Goal: Information Seeking & Learning: Learn about a topic

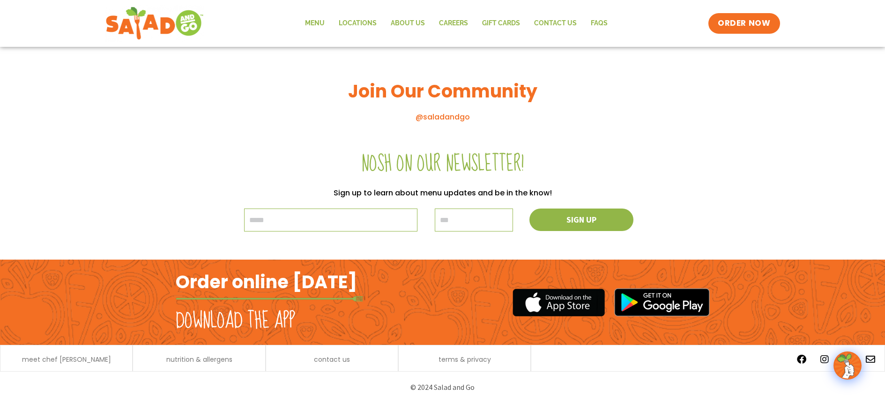
scroll to position [841, 0]
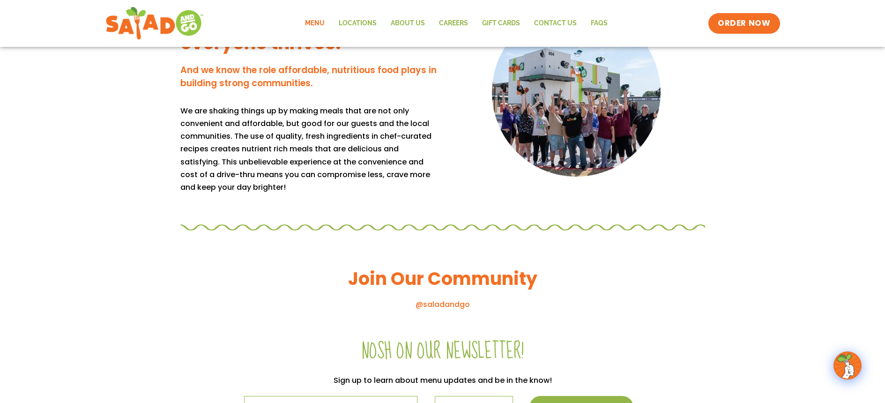
click at [316, 24] on link "Menu" at bounding box center [315, 24] width 34 height 22
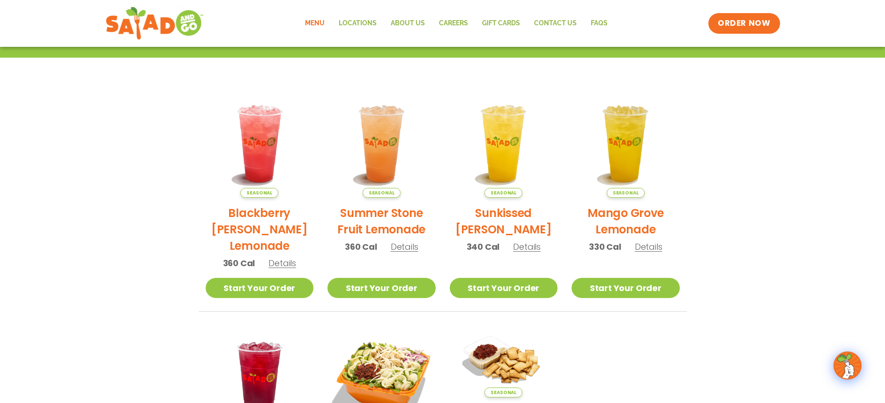
scroll to position [187, 0]
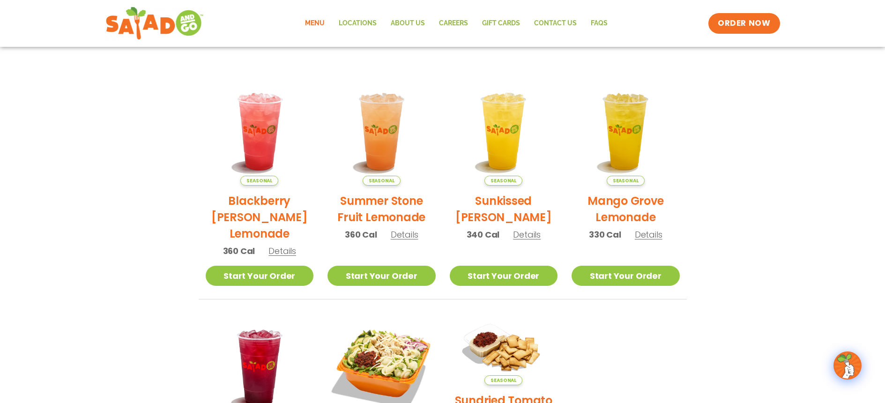
click at [627, 211] on h2 "Mango Grove Lemonade" at bounding box center [625, 209] width 108 height 33
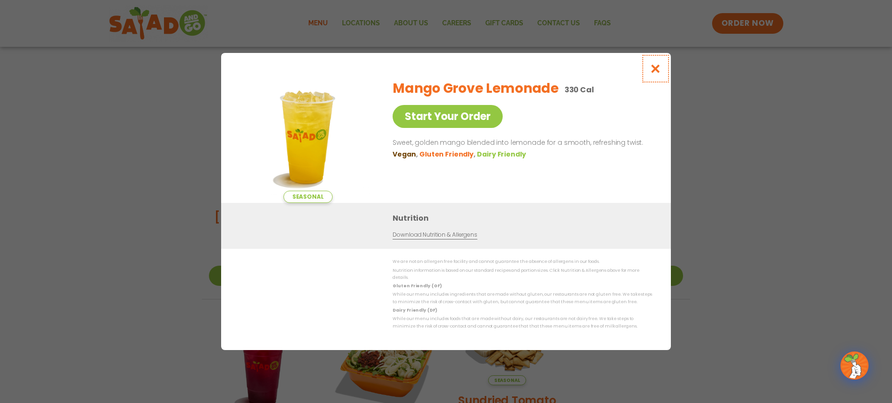
click at [652, 73] on icon "Close modal" at bounding box center [656, 69] width 12 height 10
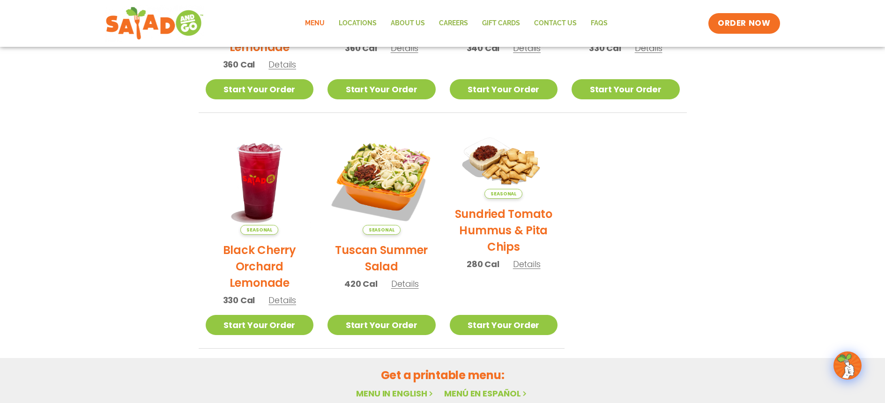
scroll to position [375, 0]
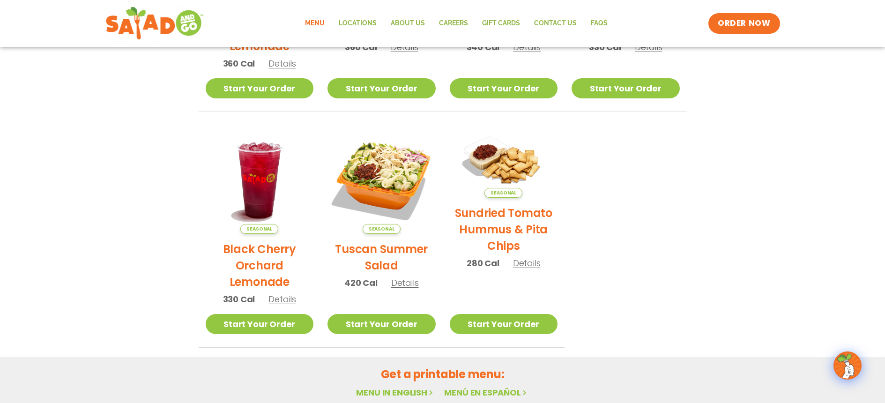
click at [378, 252] on h2 "Tuscan Summer Salad" at bounding box center [381, 257] width 108 height 33
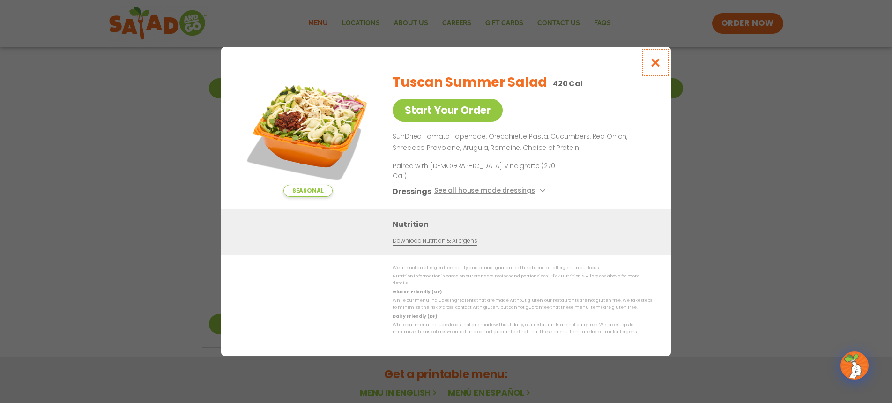
click at [655, 67] on icon "Close modal" at bounding box center [656, 63] width 12 height 10
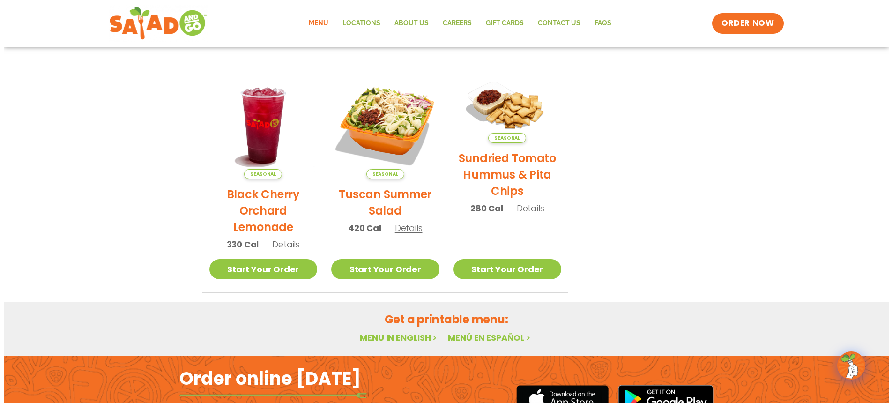
scroll to position [432, 0]
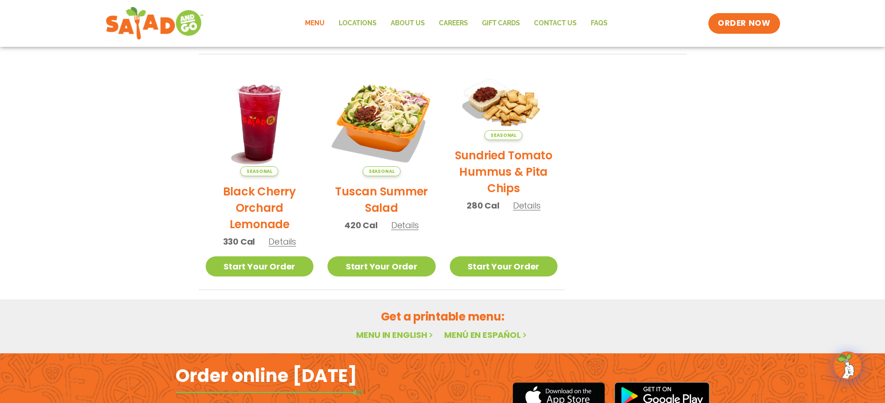
click at [259, 201] on h2 "Black Cherry Orchard Lemonade" at bounding box center [260, 207] width 108 height 49
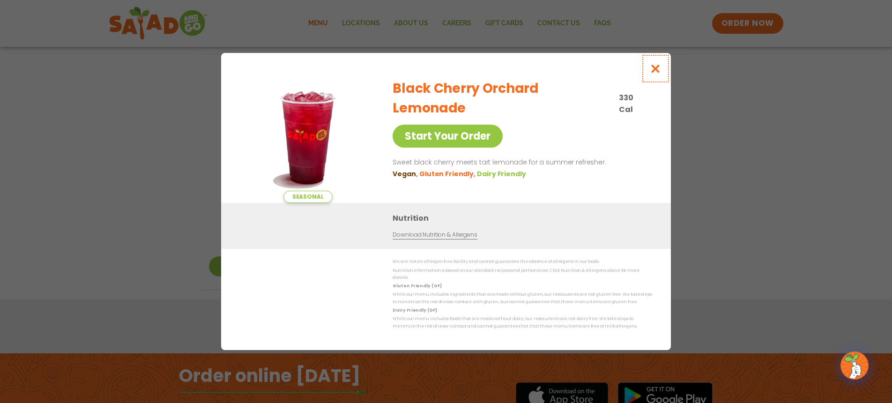
drag, startPoint x: 656, startPoint y: 71, endPoint x: 653, endPoint y: 75, distance: 5.3
click at [656, 71] on icon "Close modal" at bounding box center [656, 69] width 12 height 10
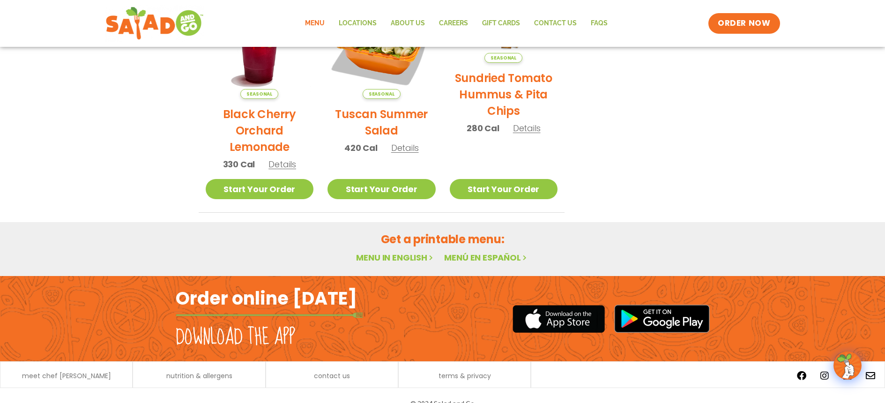
scroll to position [526, 0]
